Goal: Transaction & Acquisition: Purchase product/service

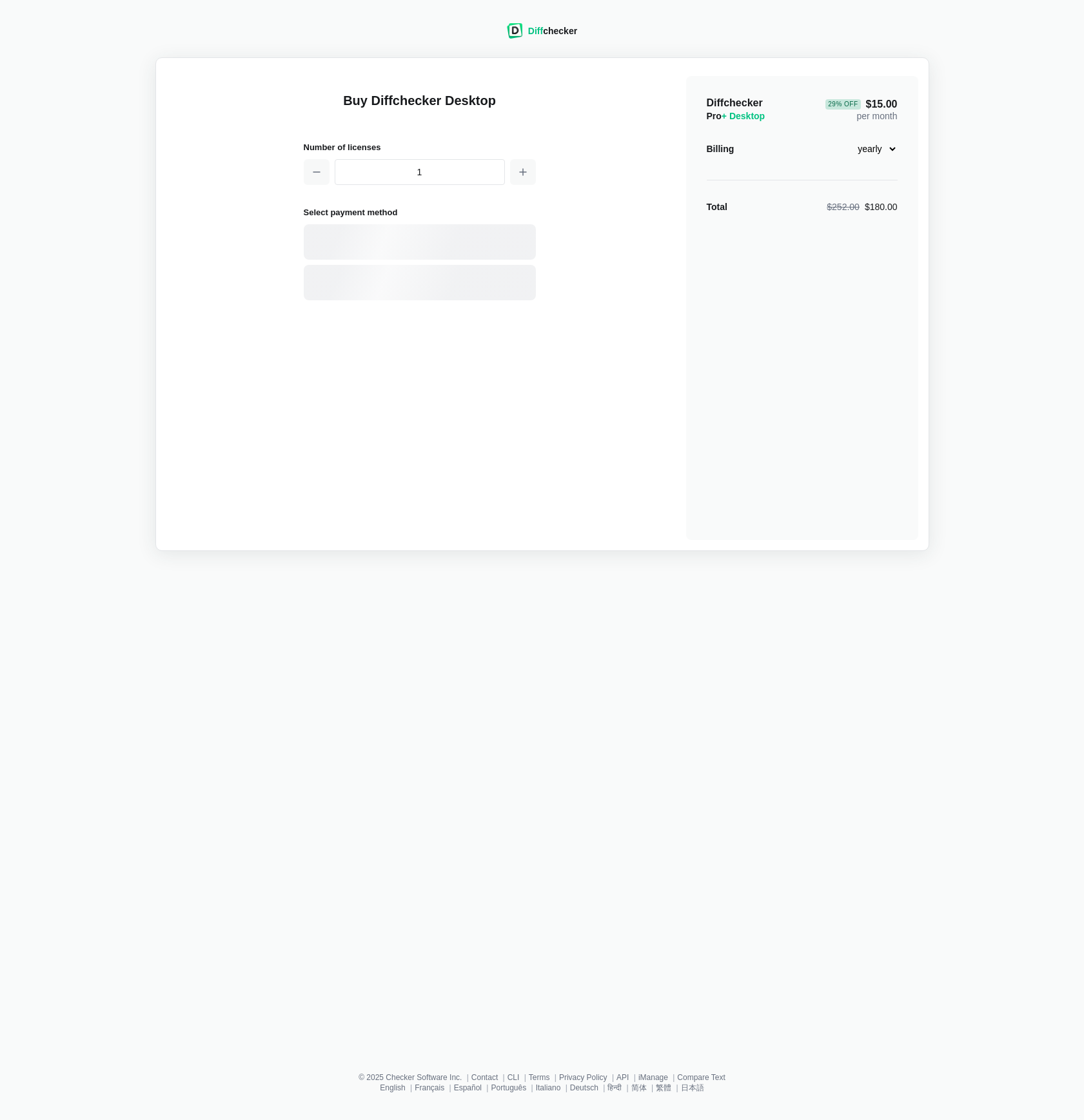
click at [877, 146] on select "monthly yearly" at bounding box center [870, 149] width 55 height 22
click at [842, 138] on select "monthly yearly" at bounding box center [870, 149] width 55 height 22
click at [885, 210] on div "$252.00 $180.00" at bounding box center [861, 207] width 70 height 13
click at [886, 210] on div "$252.00 $180.00" at bounding box center [861, 207] width 70 height 13
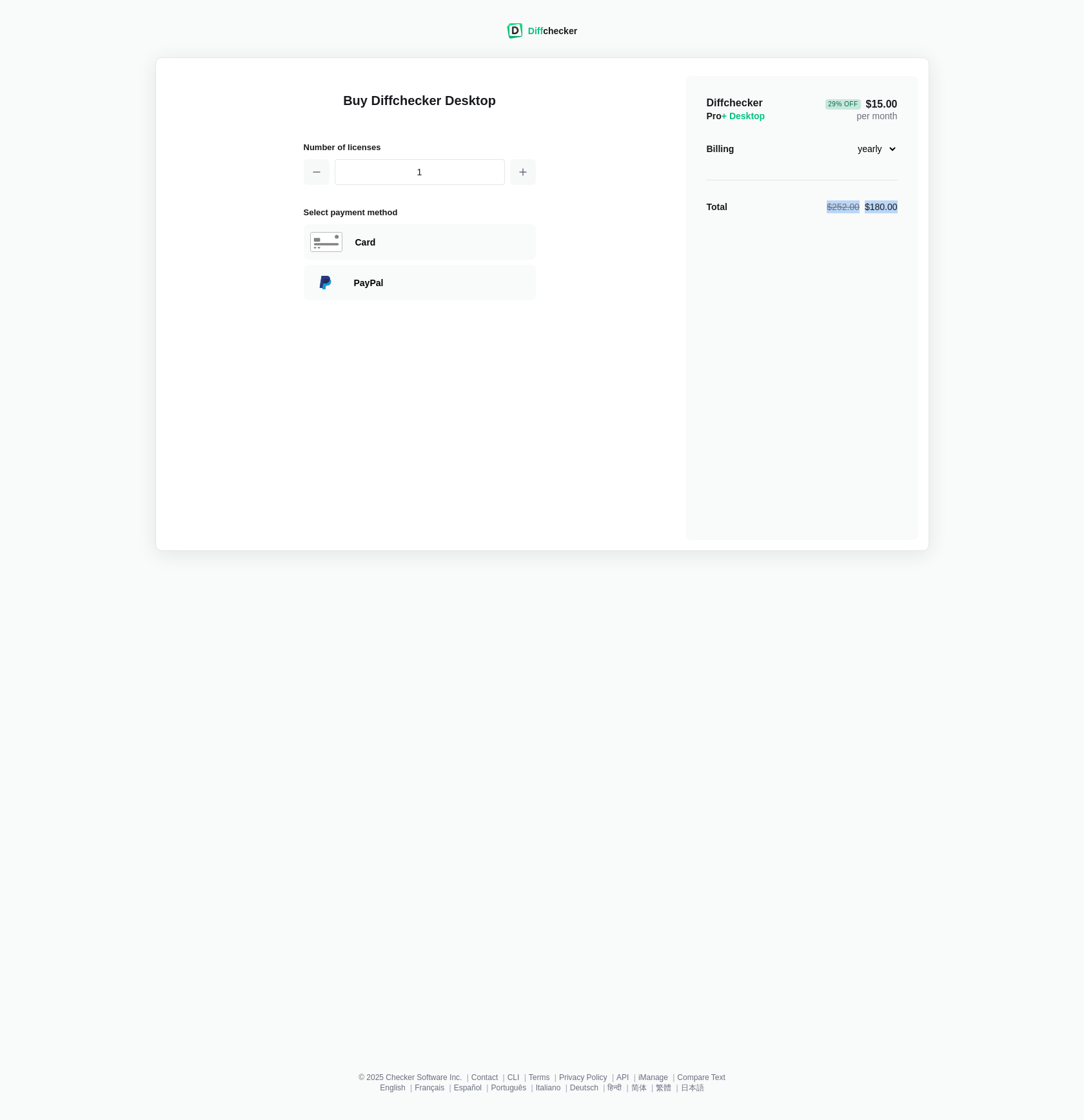
click at [886, 210] on div "$252.00 $180.00" at bounding box center [861, 207] width 70 height 13
click at [924, 219] on main "Buy Diffchecker Desktop Number of licenses 1 Select payment method Visa MasterC…" at bounding box center [542, 304] width 773 height 494
click at [683, 268] on div "Buy Diffchecker Desktop Number of licenses 1 Select payment method Visa MasterC…" at bounding box center [542, 304] width 751 height 472
click at [771, 120] on div "Diffchecker Pro + Desktop 29 % Off $15.00 per month" at bounding box center [802, 109] width 191 height 26
click at [898, 151] on div "Diffchecker Pro + Desktop 29 % Off $15.00 per month Billing monthly yearly Tota…" at bounding box center [802, 308] width 232 height 464
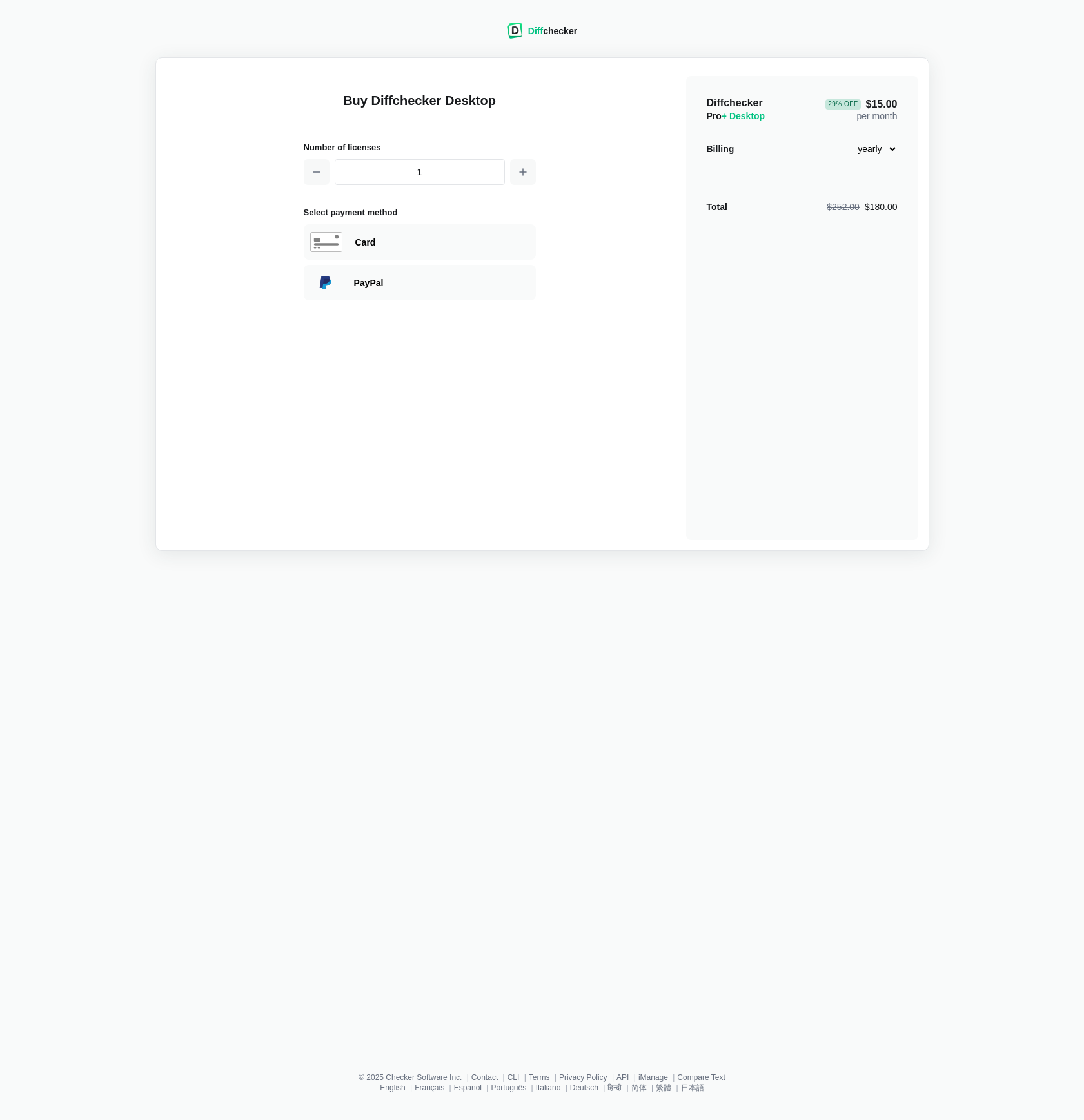
click at [893, 152] on select "monthly yearly" at bounding box center [870, 149] width 55 height 22
click at [842, 138] on select "monthly yearly" at bounding box center [870, 149] width 55 height 22
click at [885, 151] on select "monthly yearly" at bounding box center [870, 149] width 55 height 22
select select "desktop-yearly-180"
click at [842, 138] on select "monthly yearly" at bounding box center [870, 149] width 55 height 22
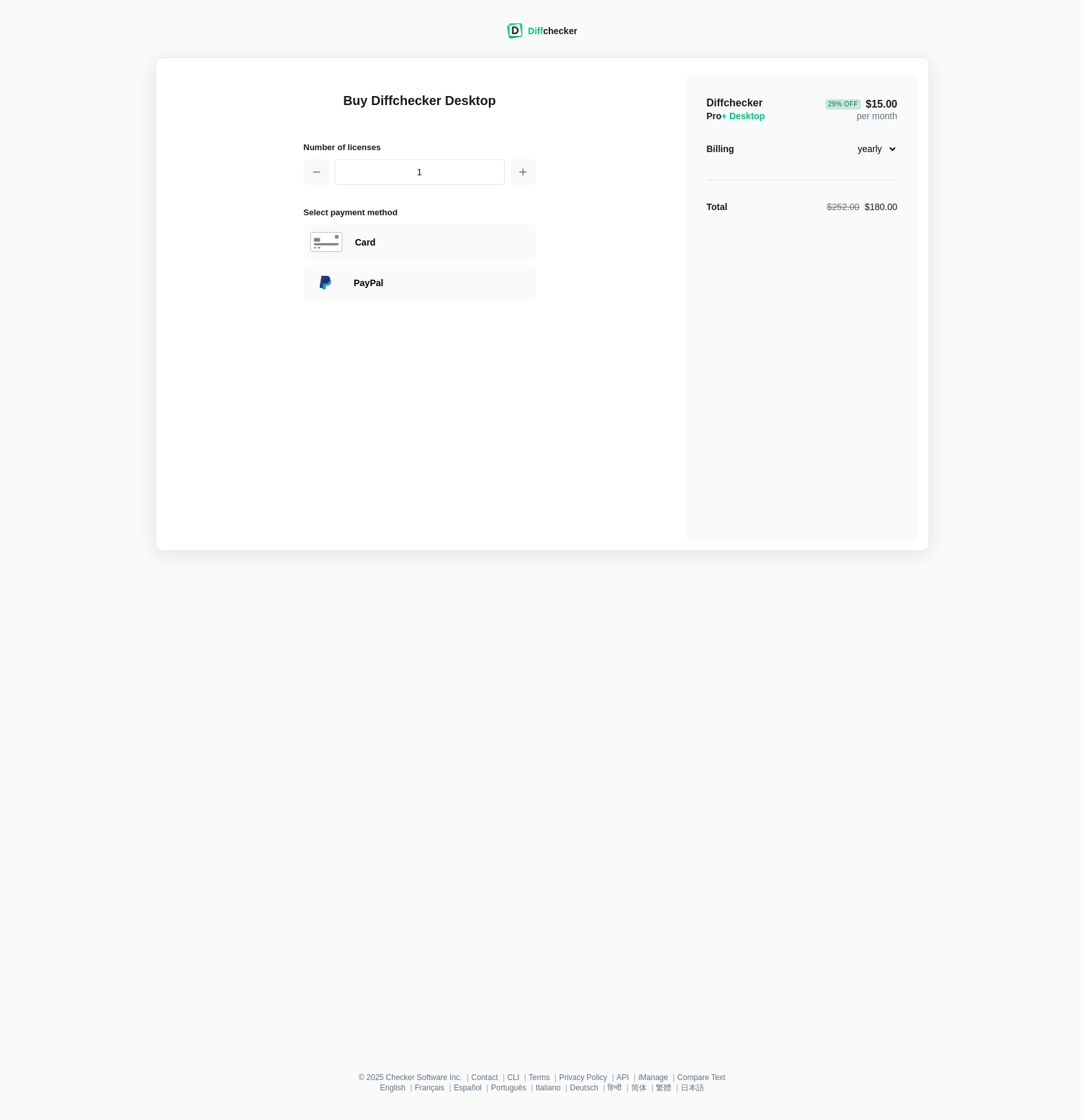
click at [776, 153] on div "Billing monthly yearly" at bounding box center [802, 149] width 191 height 22
click at [559, 32] on div "Diff checker" at bounding box center [552, 31] width 49 height 13
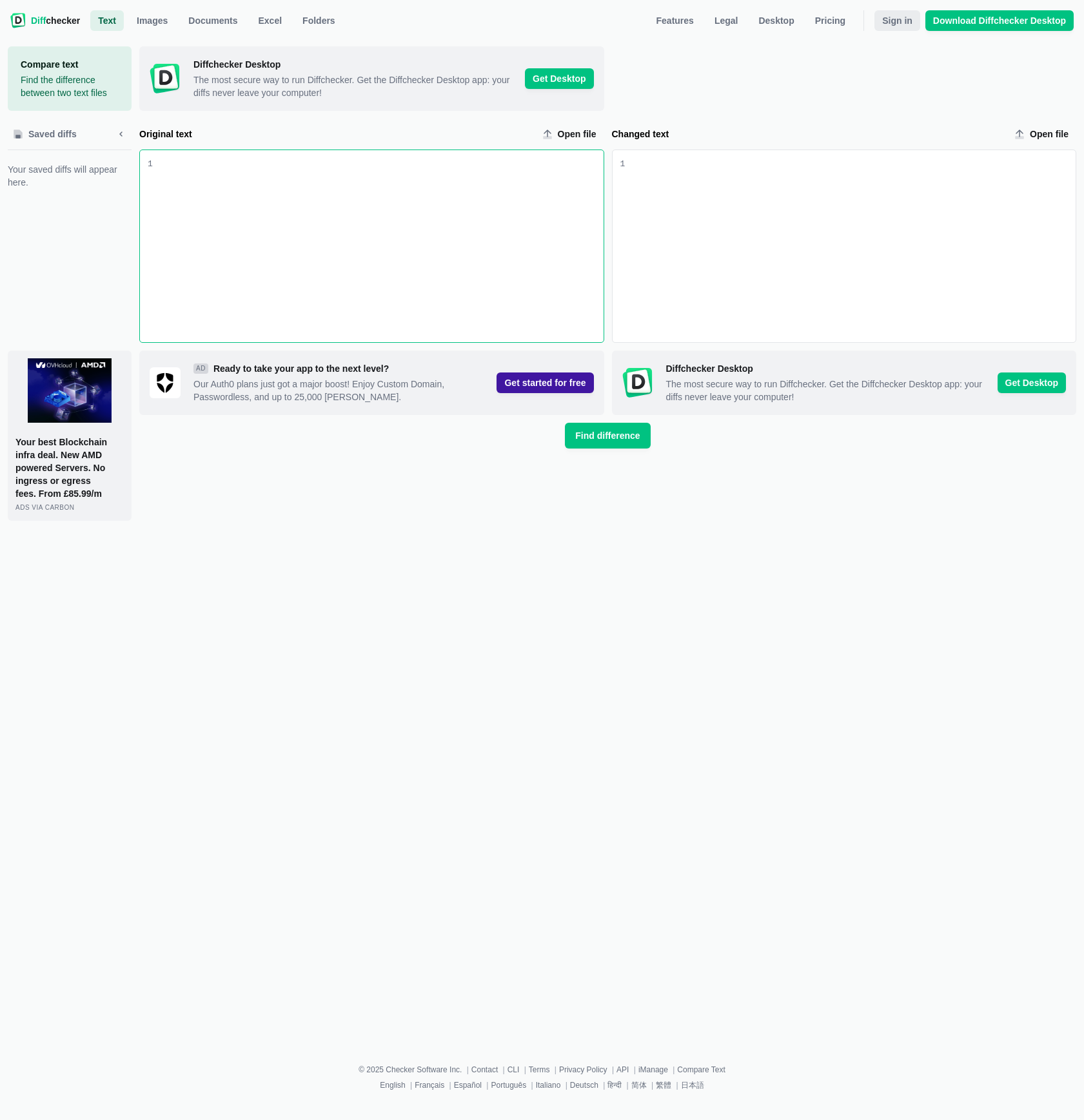
click at [905, 23] on span "Sign in" at bounding box center [897, 21] width 35 height 13
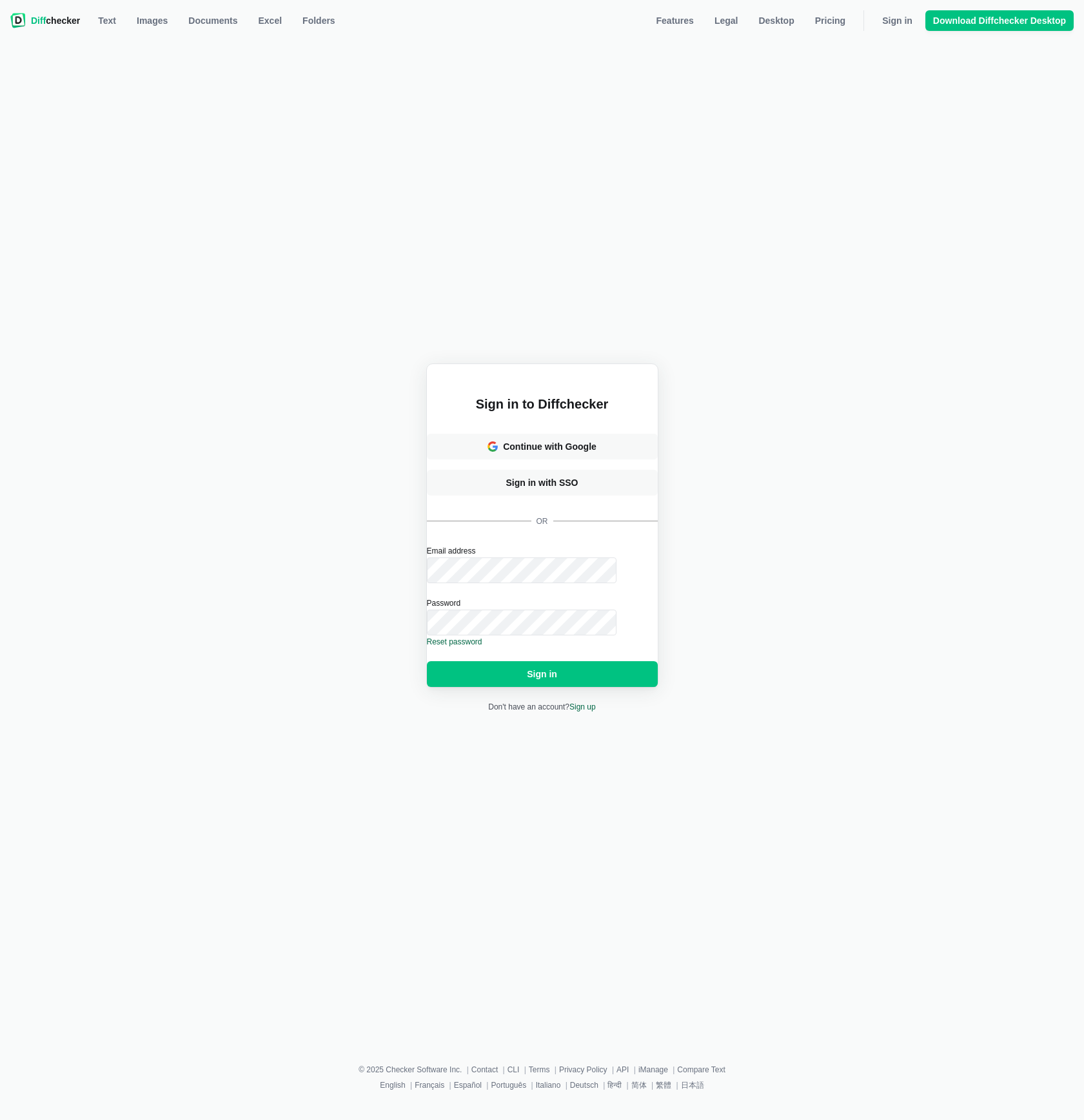
click at [694, 498] on div "Sign in to Diffchecker Continue with Google Sign in with SSO or Email address P…" at bounding box center [542, 538] width 1068 height 984
click at [548, 444] on div "Continue with Google" at bounding box center [549, 447] width 94 height 13
